Goal: Task Accomplishment & Management: Manage account settings

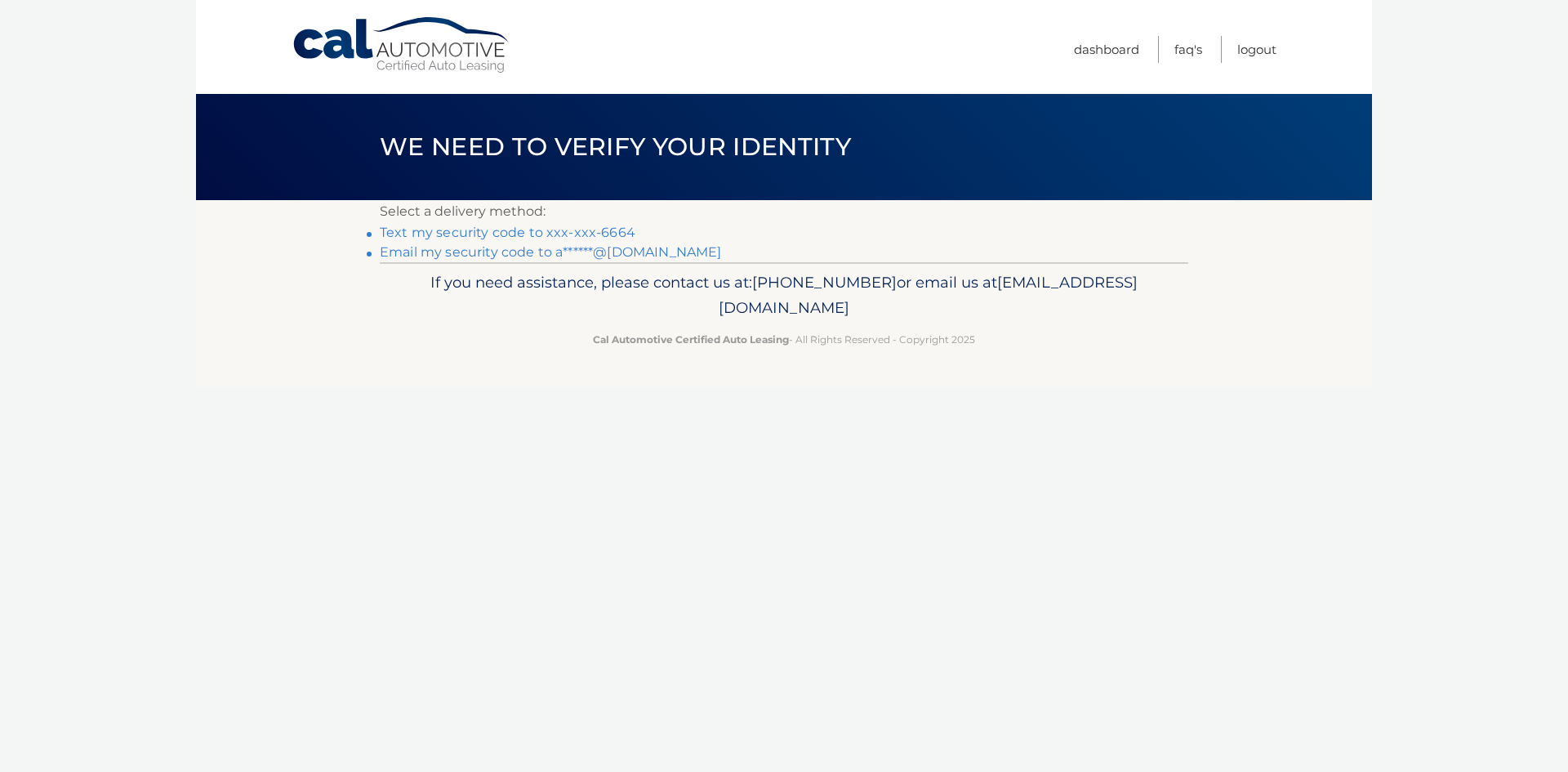
click at [549, 232] on link "Text my security code to xxx-xxx-6664" at bounding box center [508, 232] width 256 height 15
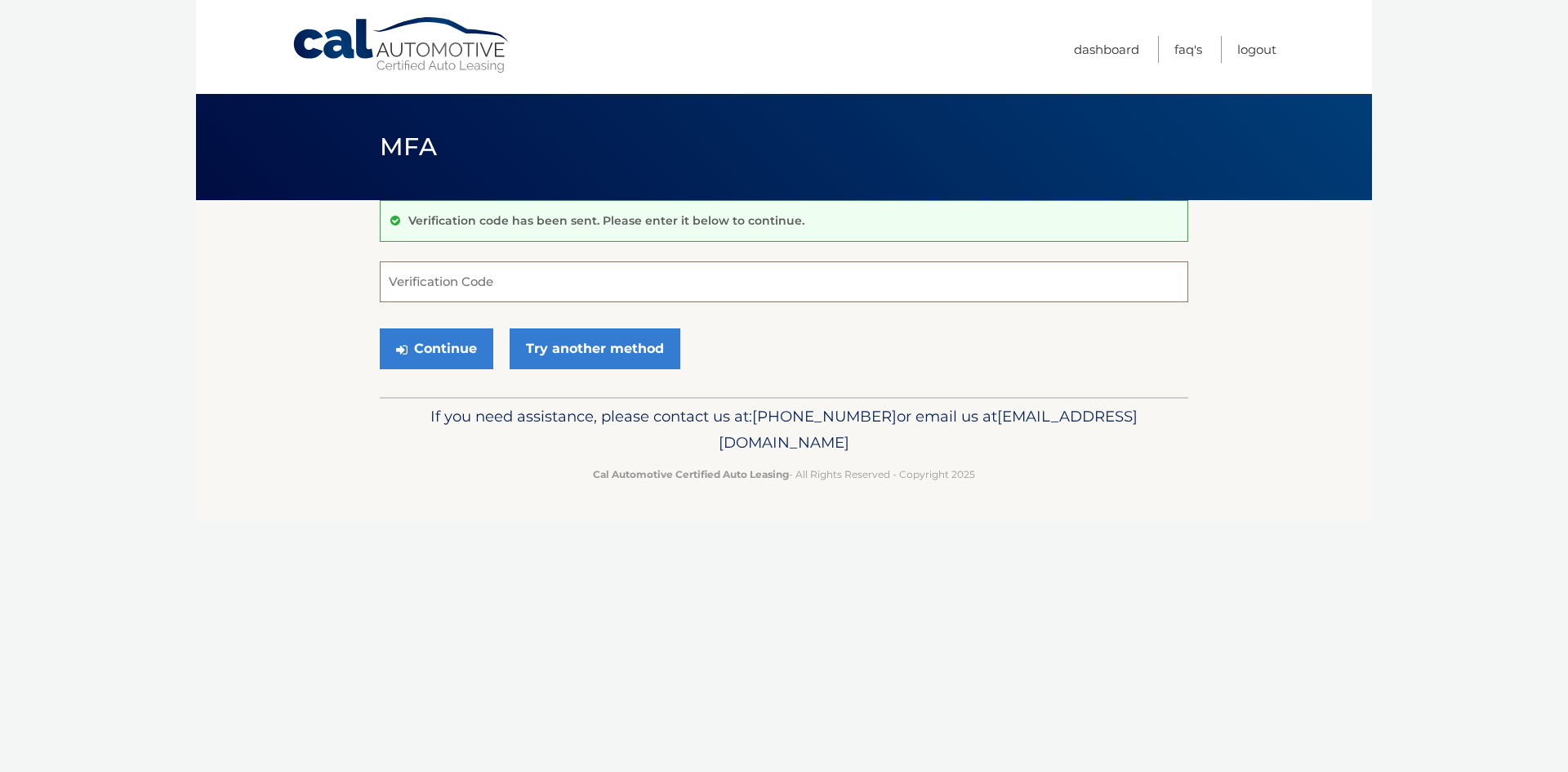
click at [566, 294] on input "Verification Code" at bounding box center [784, 281] width 809 height 41
type input "965385"
click at [425, 353] on button "Continue" at bounding box center [437, 349] width 113 height 41
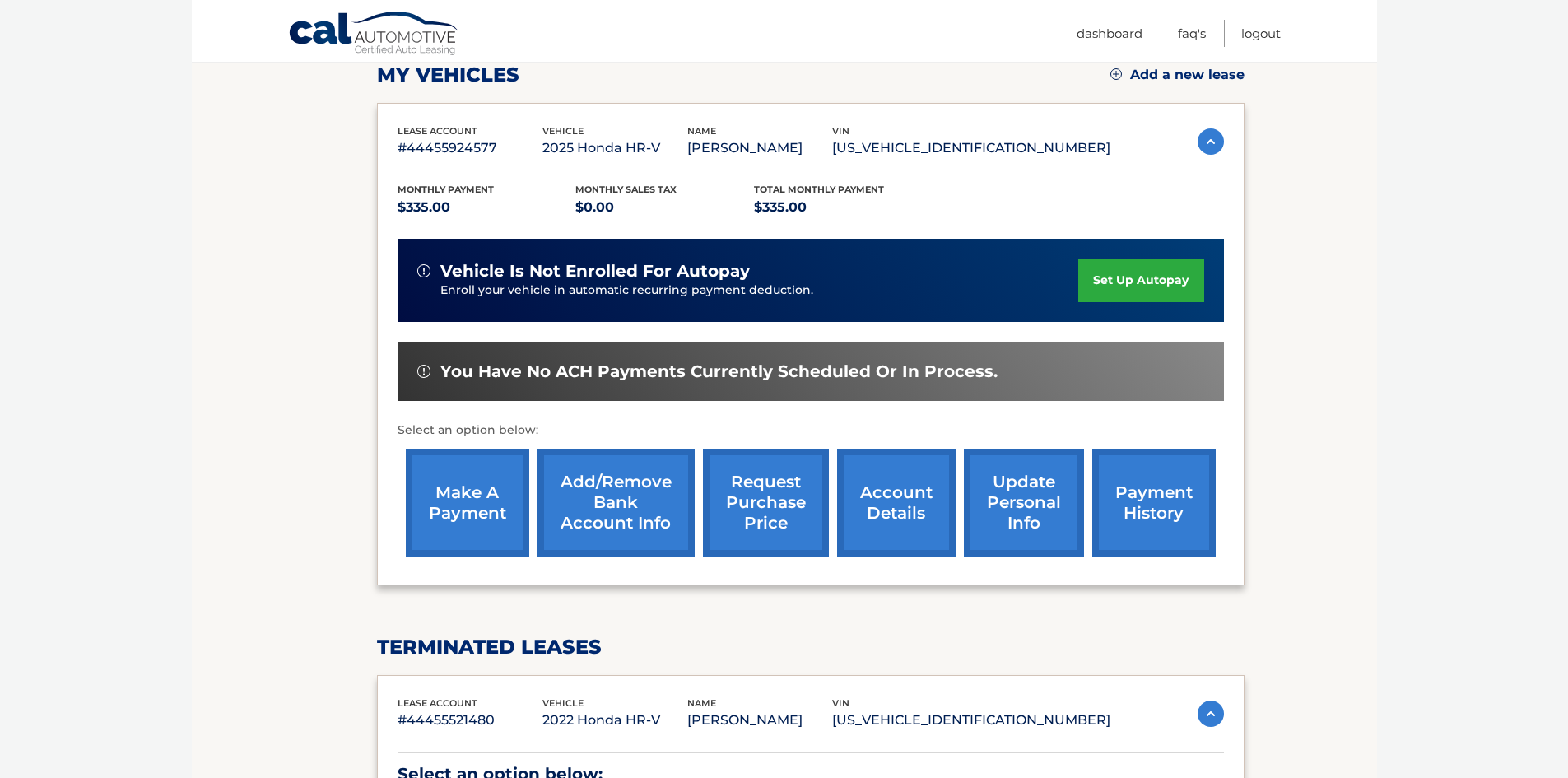
scroll to position [287, 0]
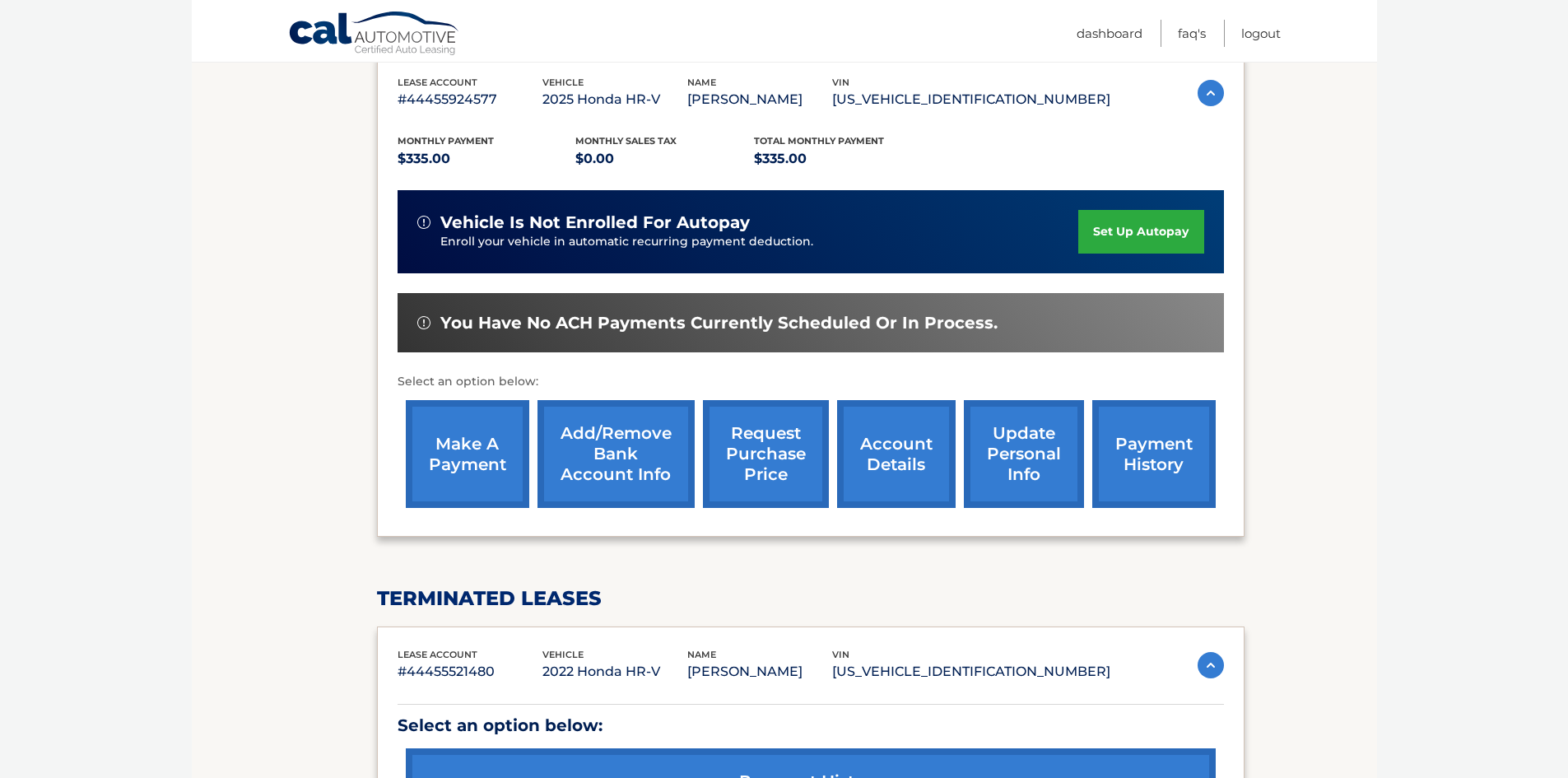
click at [492, 448] on link "make a payment" at bounding box center [467, 454] width 123 height 108
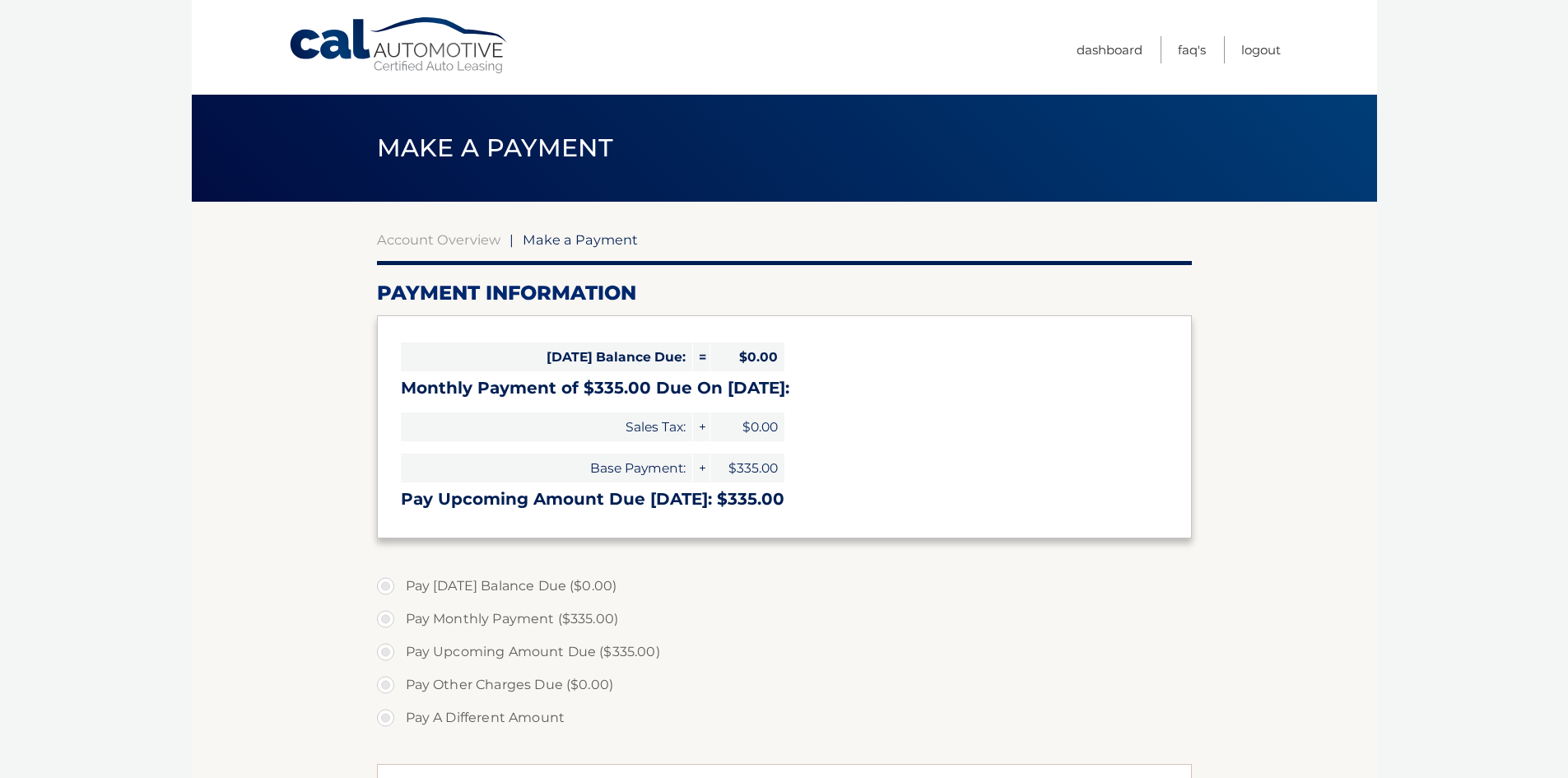
select select "ZTI2ZjJhNTctNTZmNi00MDQzLTk3MjQtMzM1NDJhMmI0MTg1"
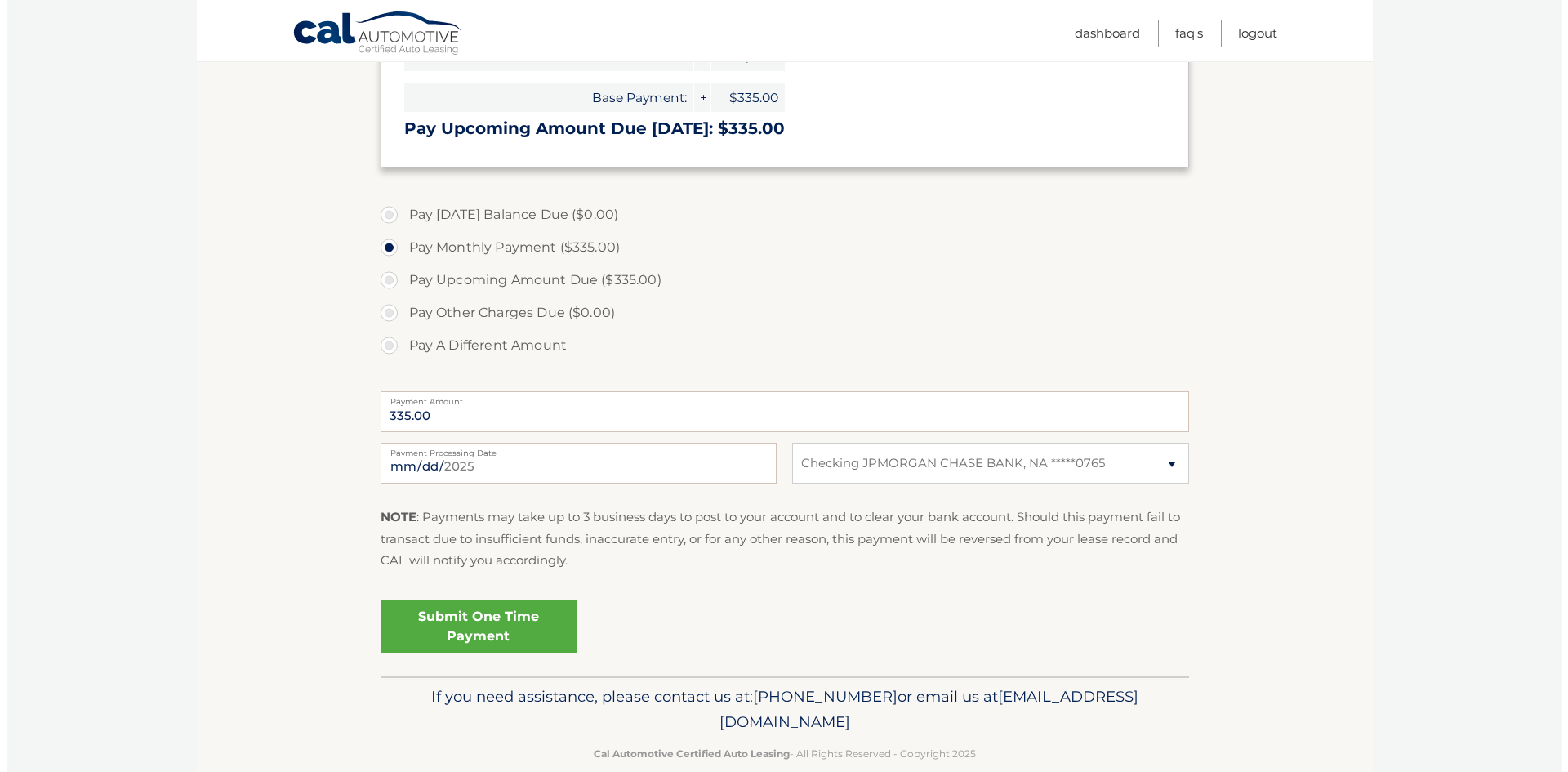
scroll to position [380, 0]
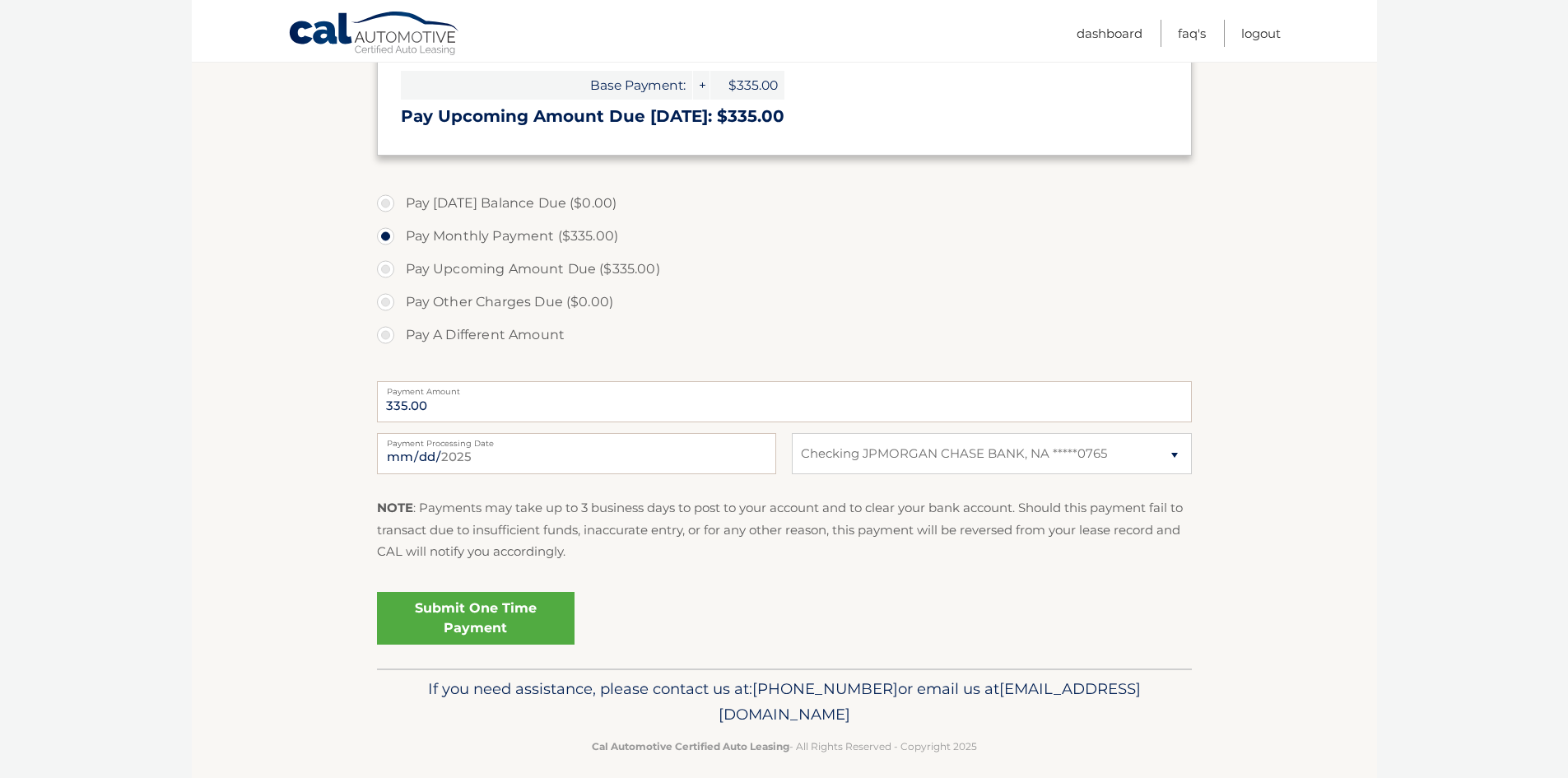
click at [494, 616] on link "Submit One Time Payment" at bounding box center [475, 618] width 198 height 53
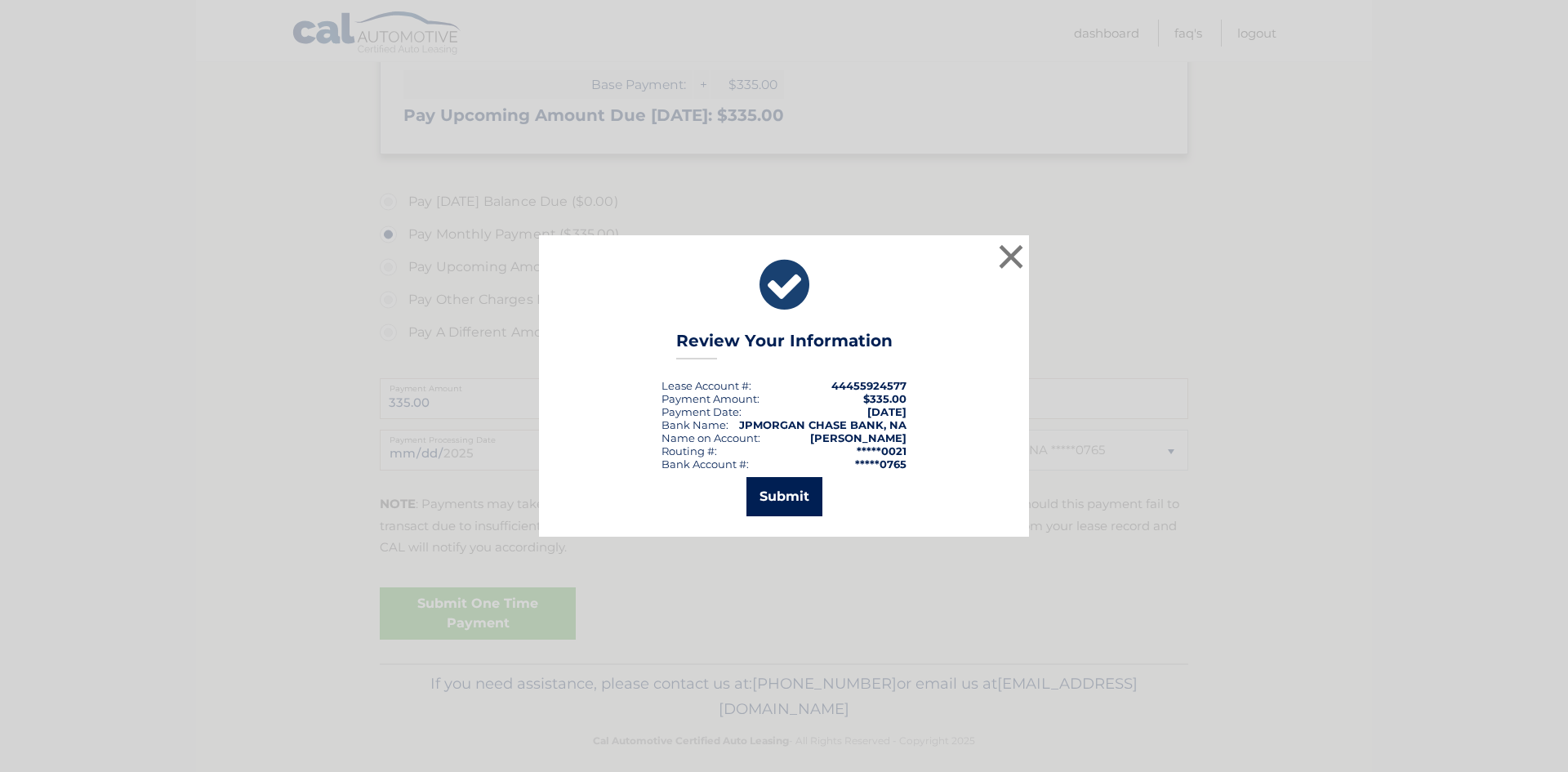
click at [794, 496] on button "Submit" at bounding box center [784, 497] width 76 height 40
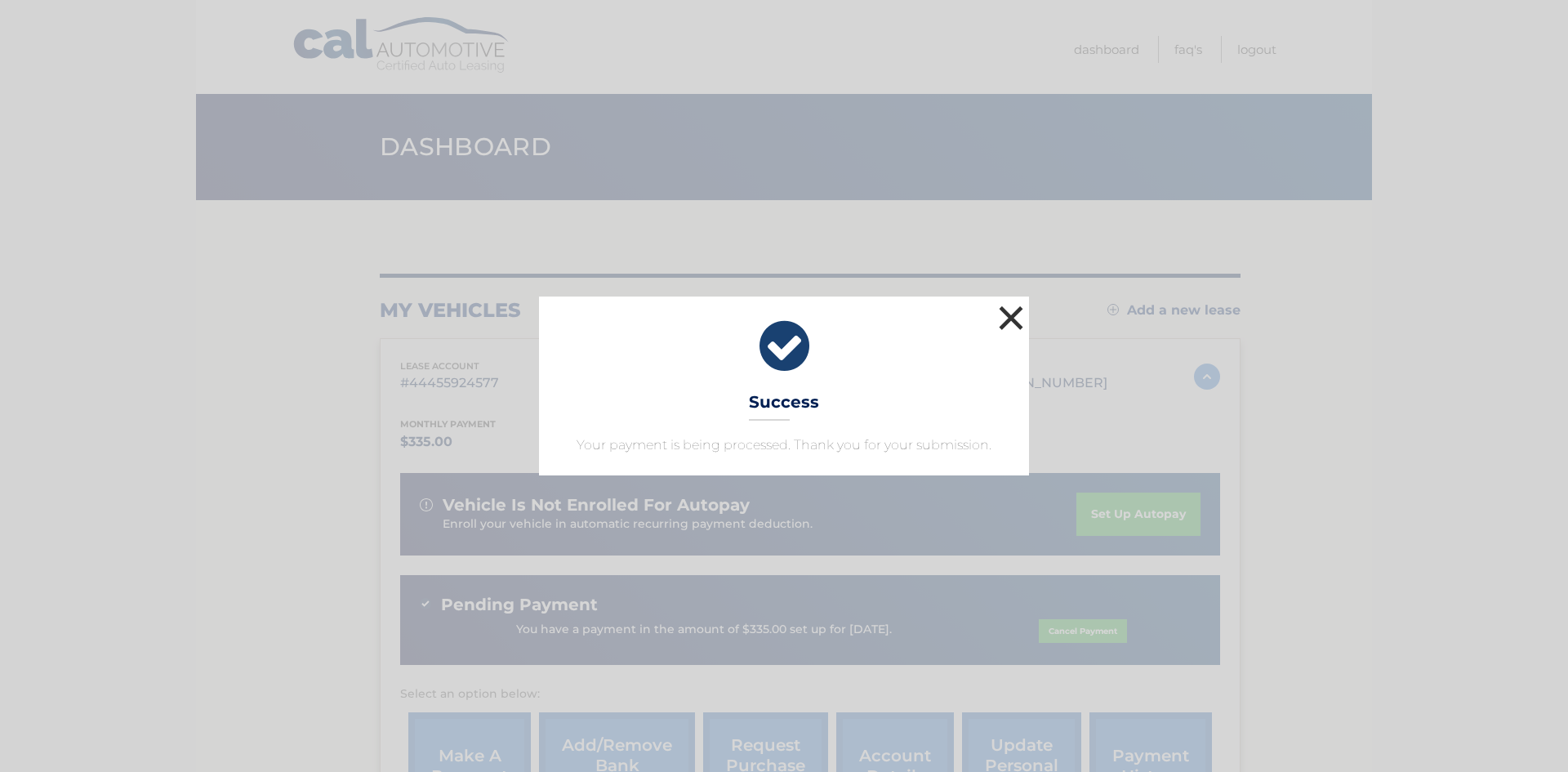
click at [1008, 313] on button "×" at bounding box center [1011, 318] width 32 height 32
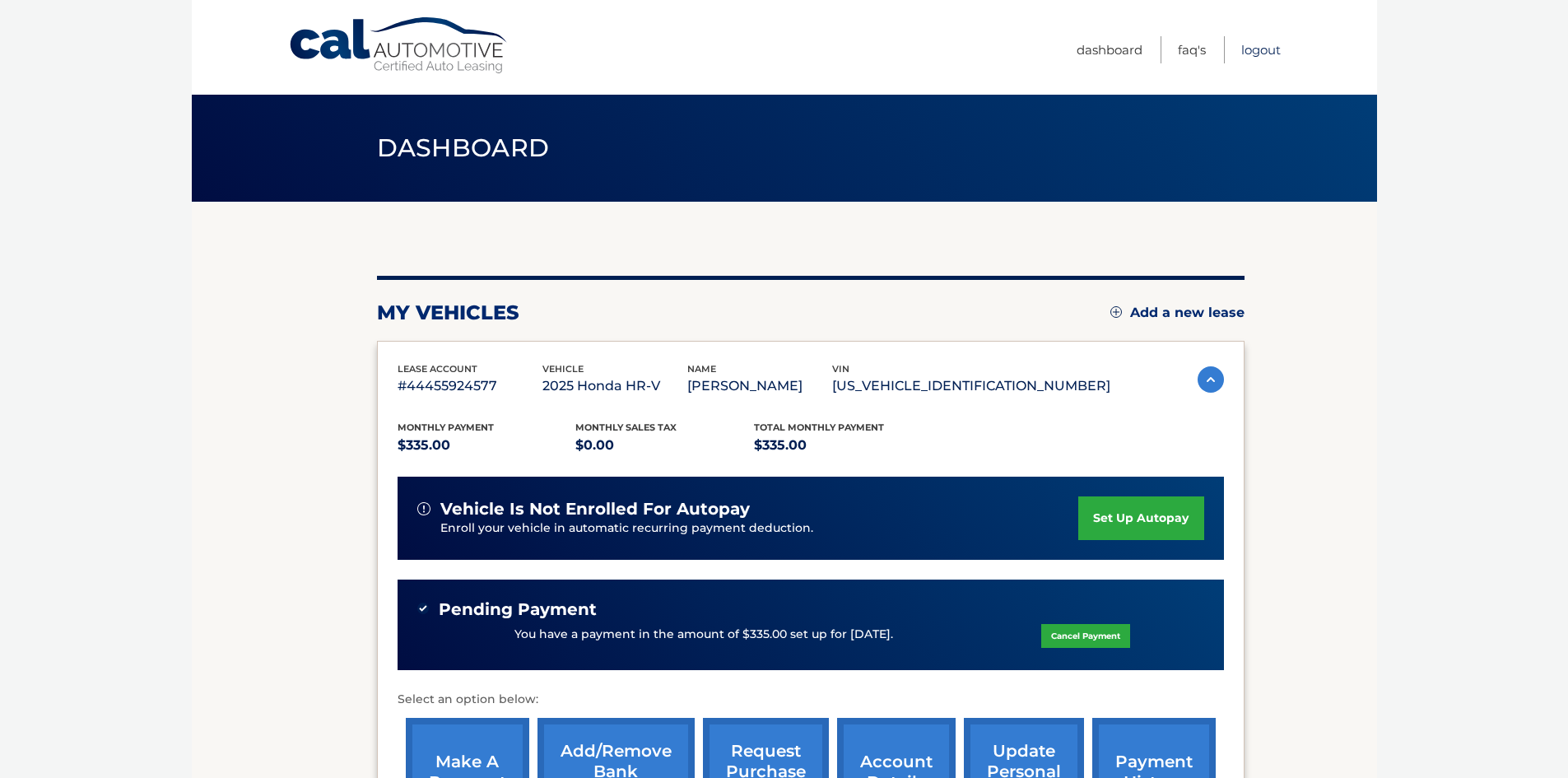
click at [1250, 49] on link "Logout" at bounding box center [1261, 50] width 40 height 27
